Goal: Use online tool/utility: Utilize a website feature to perform a specific function

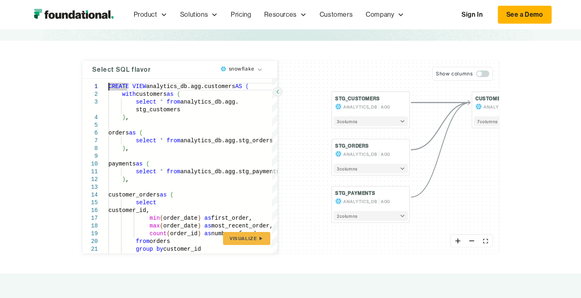
scroll to position [111, 0]
click at [163, 155] on div "CREATE VIEW analytics_db.agg.customers AS ( with customers as ( select * from a…" at bounding box center [192, 282] width 169 height 409
click at [492, 77] on button "Show columns" at bounding box center [462, 73] width 60 height 14
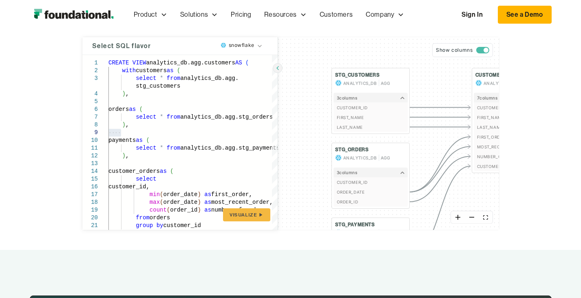
scroll to position [135, 0]
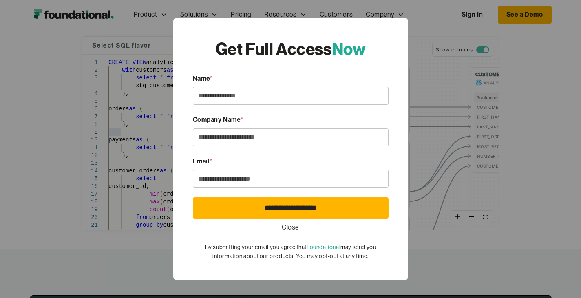
click at [285, 227] on link "Close" at bounding box center [291, 227] width 18 height 11
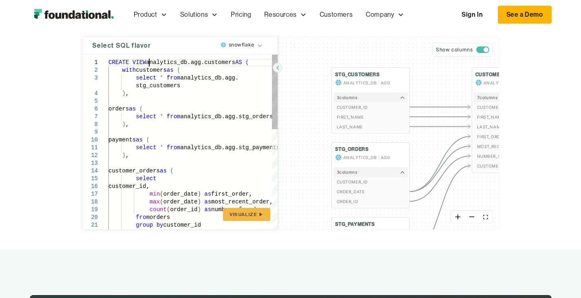
click at [108, 66] on div "stg_customers ) , orders as ( select * from analytics_db.agg.stg_orders ) , pay…" at bounding box center [192, 259] width 169 height 409
click at [108, 72] on div "stg_customers ) , orders as ( select * from analytics_db.agg.stg_orders ) , pay…" at bounding box center [192, 259] width 169 height 409
click at [218, 150] on div "stg_customers ) , orders as ( select * from analytics_db.agg.stg_orders ) , pay…" at bounding box center [192, 259] width 169 height 409
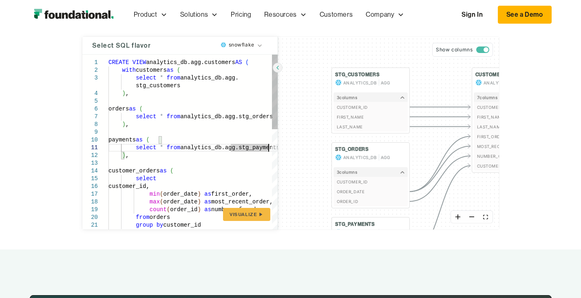
scroll to position [16, 0]
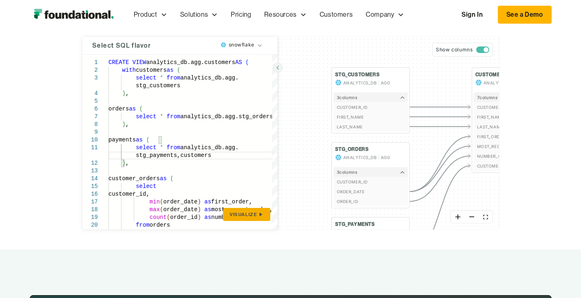
click at [229, 214] on span "Visualize" at bounding box center [242, 214] width 27 height 7
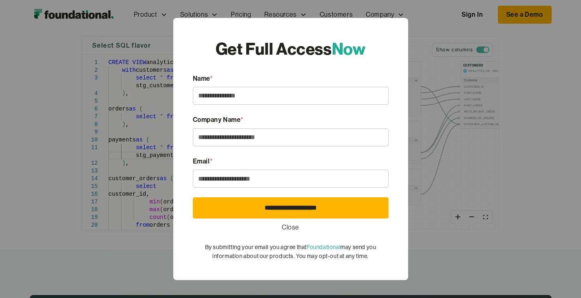
click at [290, 225] on link "Close" at bounding box center [291, 227] width 18 height 11
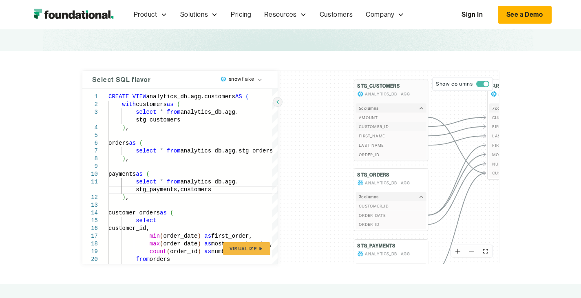
scroll to position [100, 0]
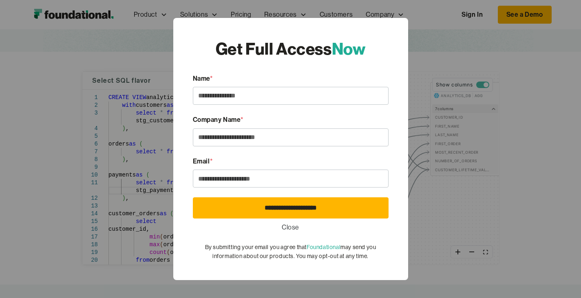
click at [288, 224] on link "Close" at bounding box center [291, 227] width 18 height 11
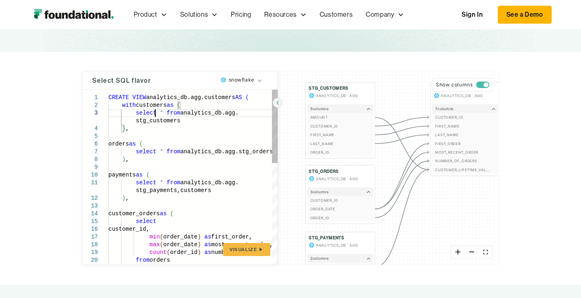
click at [108, 113] on div "group by customer_id from orders count ( order_id ) as number_of_orders max ( o…" at bounding box center [192, 298] width 169 height 416
type textarea "**********"
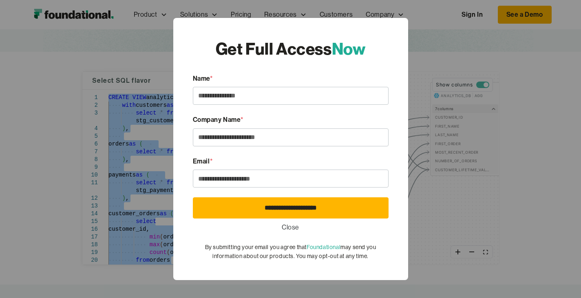
scroll to position [8, 0]
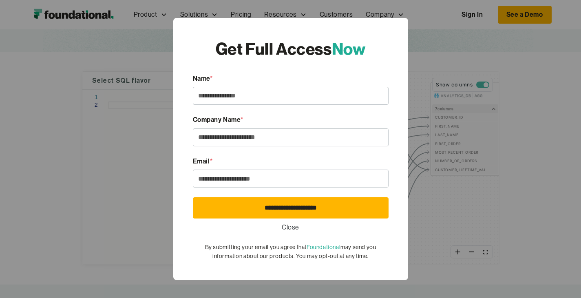
click at [295, 222] on link "Close" at bounding box center [291, 227] width 18 height 11
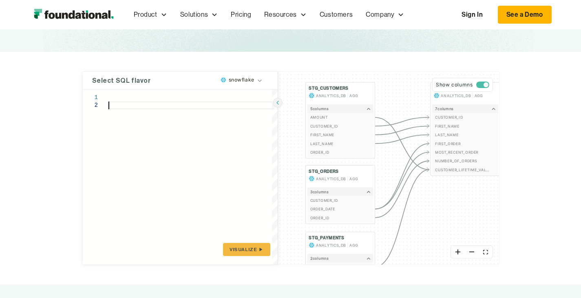
click at [108, 154] on div at bounding box center [192, 177] width 169 height 175
click at [229, 248] on span "Visualize" at bounding box center [242, 249] width 27 height 7
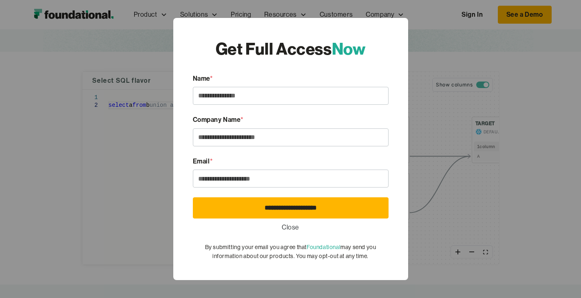
click at [296, 229] on link "Close" at bounding box center [291, 227] width 18 height 11
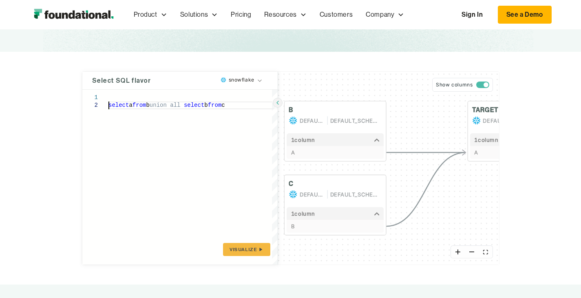
click at [108, 108] on div "select a from b union all select b from c" at bounding box center [192, 177] width 169 height 175
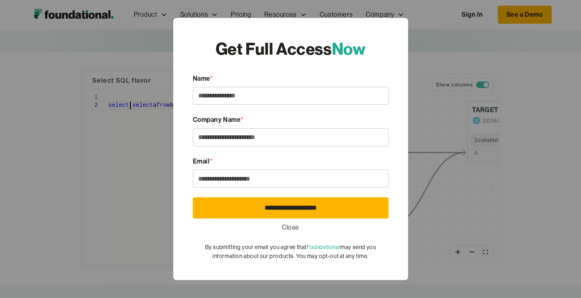
click at [294, 231] on link "Close" at bounding box center [291, 227] width 18 height 11
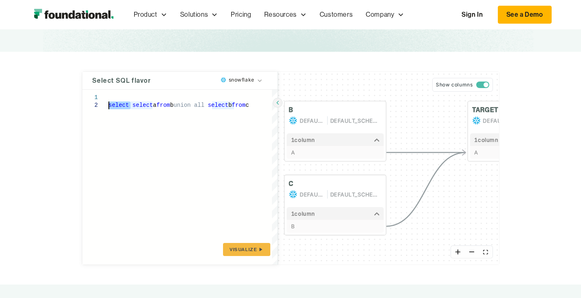
drag, startPoint x: 79, startPoint y: 105, endPoint x: 28, endPoint y: 104, distance: 51.4
click at [108, 104] on div "select select a from b union all select b from c" at bounding box center [192, 177] width 169 height 175
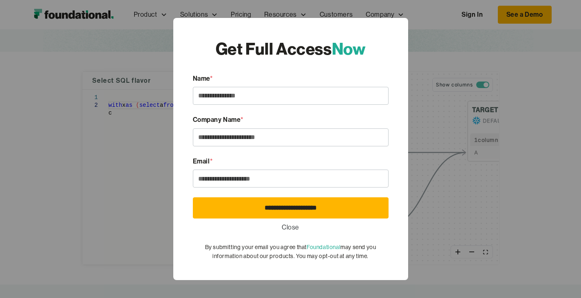
click at [92, 134] on div "**********" at bounding box center [290, 149] width 581 height 298
click at [291, 227] on link "Close" at bounding box center [291, 227] width 18 height 11
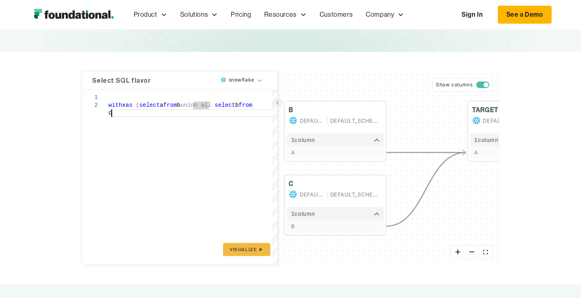
click at [192, 125] on div "with x as ( select a from b union all select b from c" at bounding box center [192, 177] width 169 height 175
click at [229, 251] on span "Visualize" at bounding box center [242, 249] width 27 height 7
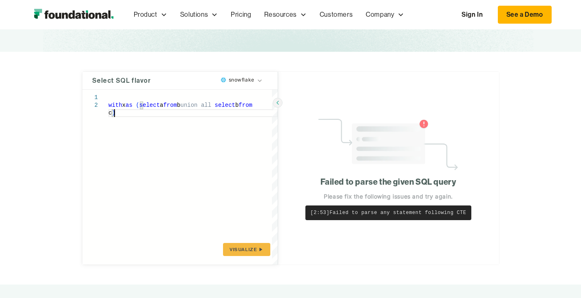
click at [108, 116] on div "with x as ( select a from b union all select b from c )" at bounding box center [192, 177] width 169 height 175
type textarea "**********"
click at [229, 253] on span "Visualize" at bounding box center [242, 249] width 27 height 7
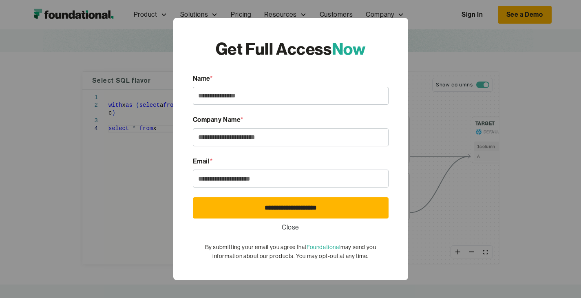
click at [289, 227] on link "Close" at bounding box center [291, 227] width 18 height 11
click at [291, 231] on link "Close" at bounding box center [291, 227] width 18 height 11
